Goal: Information Seeking & Learning: Learn about a topic

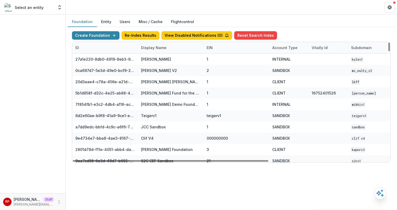
click at [153, 48] on div "Display Name" at bounding box center [154, 48] width 32 height 6
click at [169, 63] on input at bounding box center [170, 59] width 63 height 8
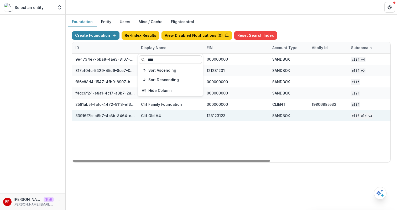
type input "****"
click at [255, 117] on div "123123123" at bounding box center [236, 115] width 59 height 11
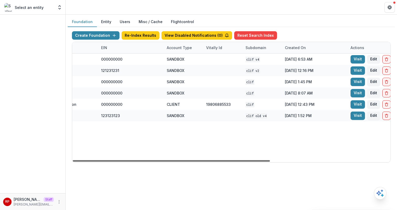
scroll to position [0, 113]
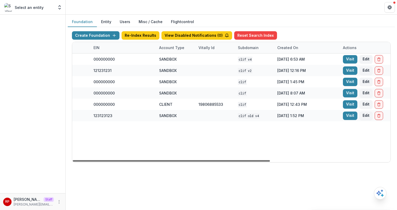
drag, startPoint x: 242, startPoint y: 161, endPoint x: 312, endPoint y: 161, distance: 69.9
click at [270, 161] on div at bounding box center [171, 161] width 197 height 2
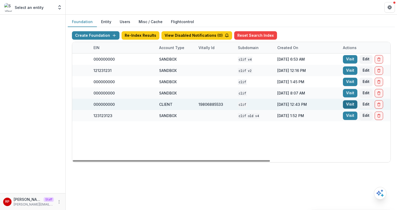
click at [350, 106] on link "Visit" at bounding box center [350, 104] width 14 height 8
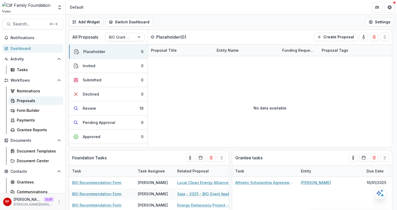
click at [31, 99] on div "Proposals" at bounding box center [38, 101] width 42 height 6
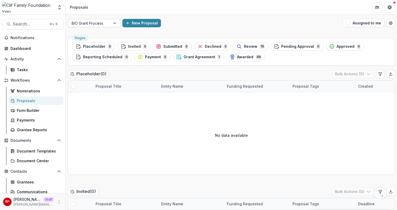
click at [106, 25] on div at bounding box center [89, 23] width 35 height 7
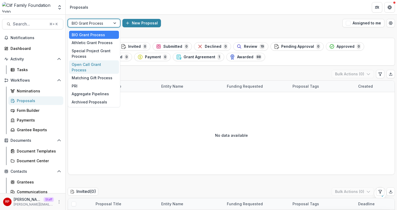
click at [95, 61] on div "Open Call Grant Process" at bounding box center [94, 67] width 50 height 14
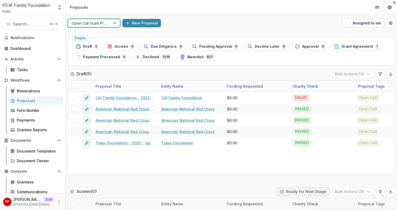
click at [232, 18] on div "option Open Call Grant Process, selected. Select is focused ,type to refine lis…" at bounding box center [232, 23] width 332 height 17
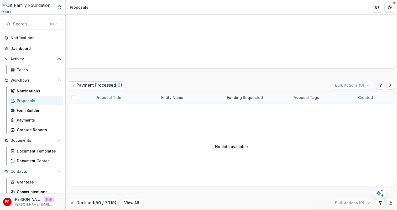
scroll to position [1026, 0]
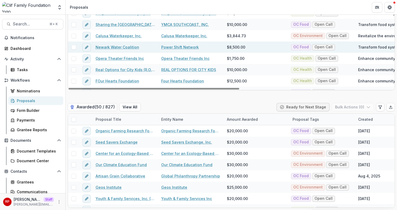
click at [110, 49] on link "Newark Water Coalition" at bounding box center [118, 47] width 44 height 6
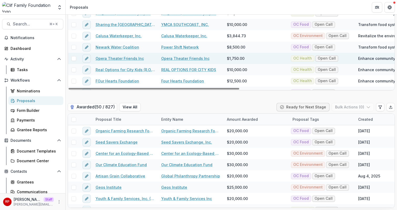
click at [113, 58] on link "Opera Theater Friends Inc" at bounding box center [120, 59] width 48 height 6
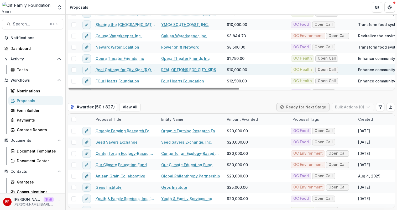
click at [119, 70] on link "Real Options for City Kids (R.O.C.K.)" at bounding box center [125, 70] width 59 height 6
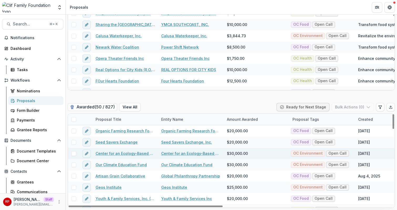
click at [127, 152] on link "Center for an Ecology-Based Economy" at bounding box center [125, 154] width 59 height 6
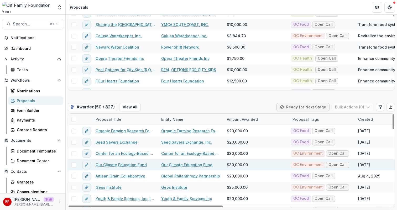
click at [122, 165] on link "Our Climate Education Fund" at bounding box center [121, 165] width 51 height 6
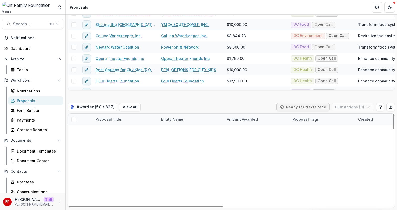
scroll to position [482, 0]
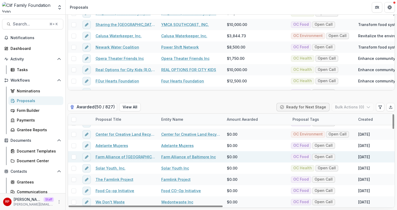
click at [110, 157] on link "Farm Alliance of Baltimore" at bounding box center [125, 157] width 59 height 6
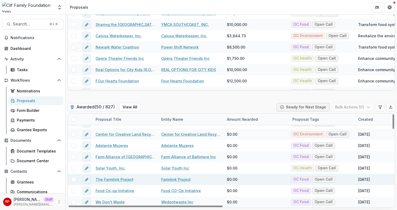
click at [120, 178] on link "The Farmlink Project" at bounding box center [115, 180] width 38 height 6
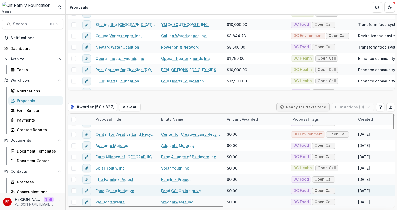
click at [107, 192] on link "Food Co-op Initiative" at bounding box center [115, 191] width 39 height 6
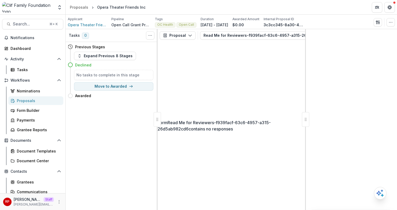
click at [222, 36] on button "Read Me for Reviewers-f939facf-63c6-4957-a315-26d5ab982cd6 2" at bounding box center [274, 35] width 148 height 8
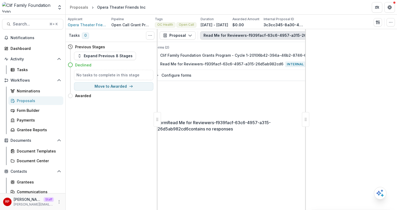
click at [222, 36] on button "Read Me for Reviewers-f939facf-63c6-4957-a315-26d5ab982cd6 2" at bounding box center [274, 35] width 148 height 8
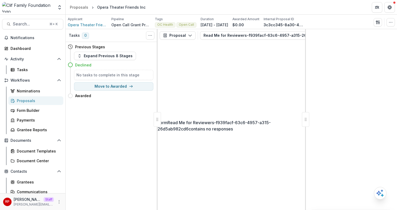
click at [222, 36] on button "Read Me for Reviewers-f939facf-63c6-4957-a315-26d5ab982cd6 2" at bounding box center [274, 35] width 148 height 8
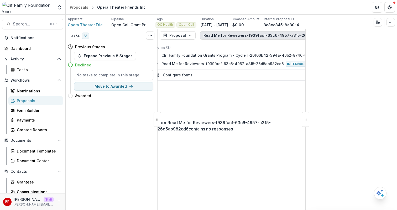
click at [222, 36] on button "Read Me for Reviewers-f939facf-63c6-4957-a315-26d5ab982cd6 2" at bounding box center [274, 35] width 148 height 8
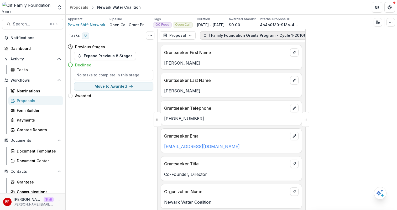
click at [222, 36] on button "Clif Family Foundation Grants Program - Cycle 1-20106b42-394a-46b2-8746-6af353f…" at bounding box center [297, 35] width 195 height 8
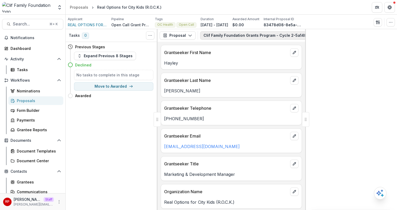
click at [221, 36] on button "Clif Family Foundation Grants Program - Cycle 2-5a14805b-ca13-4cfd-80d2-7a8e9f5…" at bounding box center [296, 35] width 192 height 8
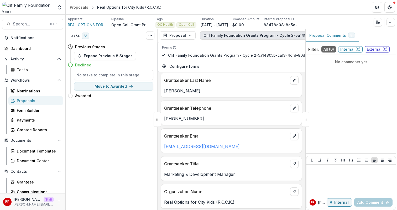
click at [221, 36] on button "Clif Family Foundation Grants Program - Cycle 2-5a14805b-ca13-4cfd-80d2-7a8e9f5…" at bounding box center [296, 35] width 192 height 8
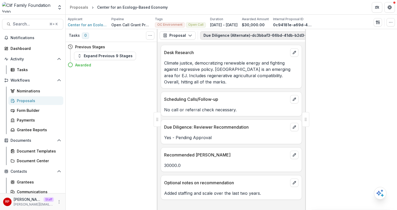
click at [221, 37] on button "Due Diligence (Alternate)-dc3bbaf3-66bd-41db-b2d3-58b12fa8e4aa 2" at bounding box center [275, 35] width 150 height 8
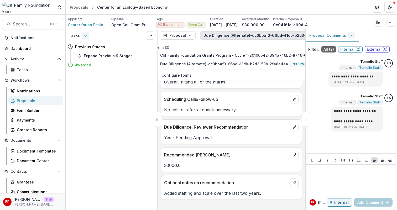
click at [221, 37] on button "Due Diligence (Alternate)-dc3bbaf3-66bd-41db-b2d3-58b12fa8e4aa 2" at bounding box center [275, 35] width 150 height 8
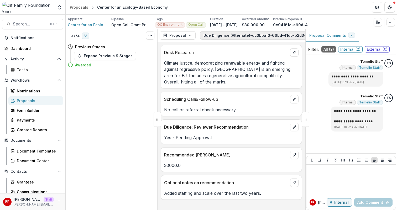
click at [221, 37] on button "Due Diligence (Alternate)-dc3bbaf3-66bd-41db-b2d3-58b12fa8e4aa 2" at bounding box center [275, 35] width 150 height 8
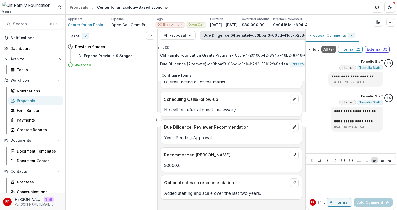
click at [221, 37] on button "Due Diligence (Alternate)-dc3bbaf3-66bd-41db-b2d3-58b12fa8e4aa 2" at bounding box center [275, 35] width 150 height 8
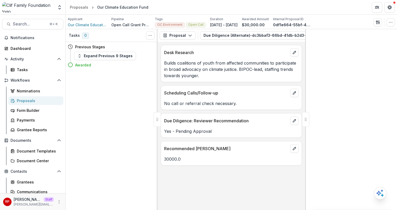
click at [220, 37] on button "Due Diligence (Alternate)-dc3bbaf3-66bd-41db-b2d3-58b12fa8e4aa 2" at bounding box center [275, 35] width 150 height 8
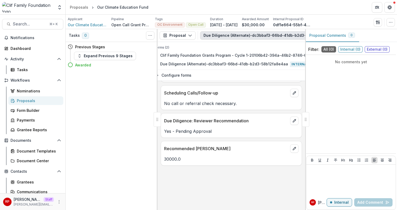
click at [220, 37] on button "Due Diligence (Alternate)-dc3bbaf3-66bd-41db-b2d3-58b12fa8e4aa 2" at bounding box center [275, 35] width 150 height 8
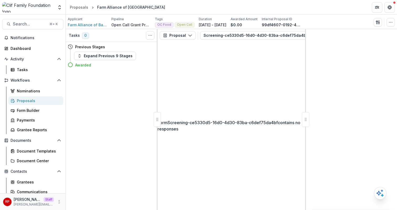
click at [220, 37] on button "Screening-ce5330d5-16d0-4d30-83ba-c6def75da4bf 3" at bounding box center [262, 35] width 124 height 8
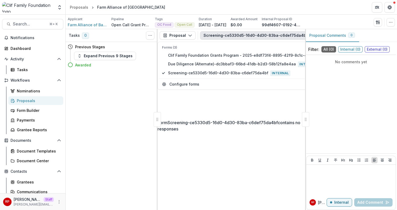
click at [220, 37] on button "Screening-ce5330d5-16d0-4d30-83ba-c6def75da4bf 3" at bounding box center [262, 35] width 124 height 8
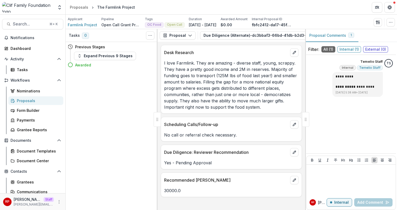
click at [220, 37] on button "Due Diligence (Alternate)-dc3bbaf3-66bd-41db-b2d3-58b12fa8e4aa 2" at bounding box center [275, 35] width 150 height 8
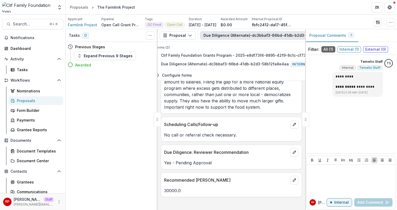
click at [220, 37] on button "Due Diligence (Alternate)-dc3bbaf3-66bd-41db-b2d3-58b12fa8e4aa 2" at bounding box center [275, 35] width 150 height 8
